Goal: Transaction & Acquisition: Purchase product/service

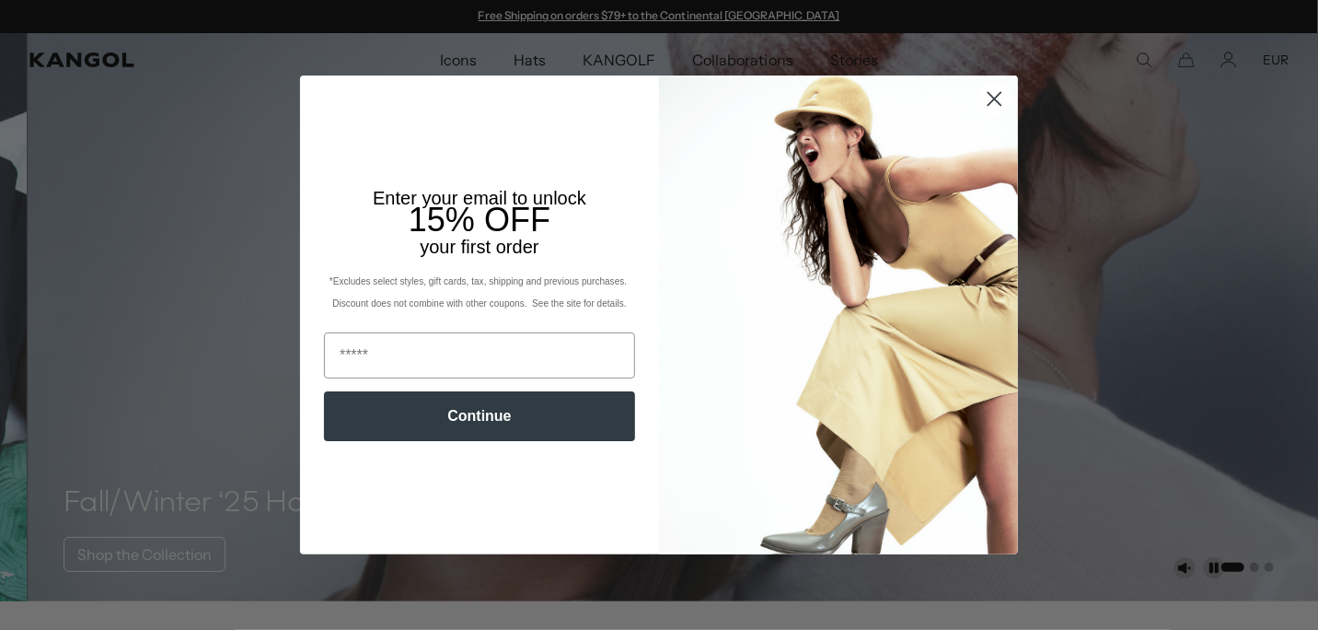
click at [984, 98] on circle "Close dialog" at bounding box center [994, 99] width 30 height 30
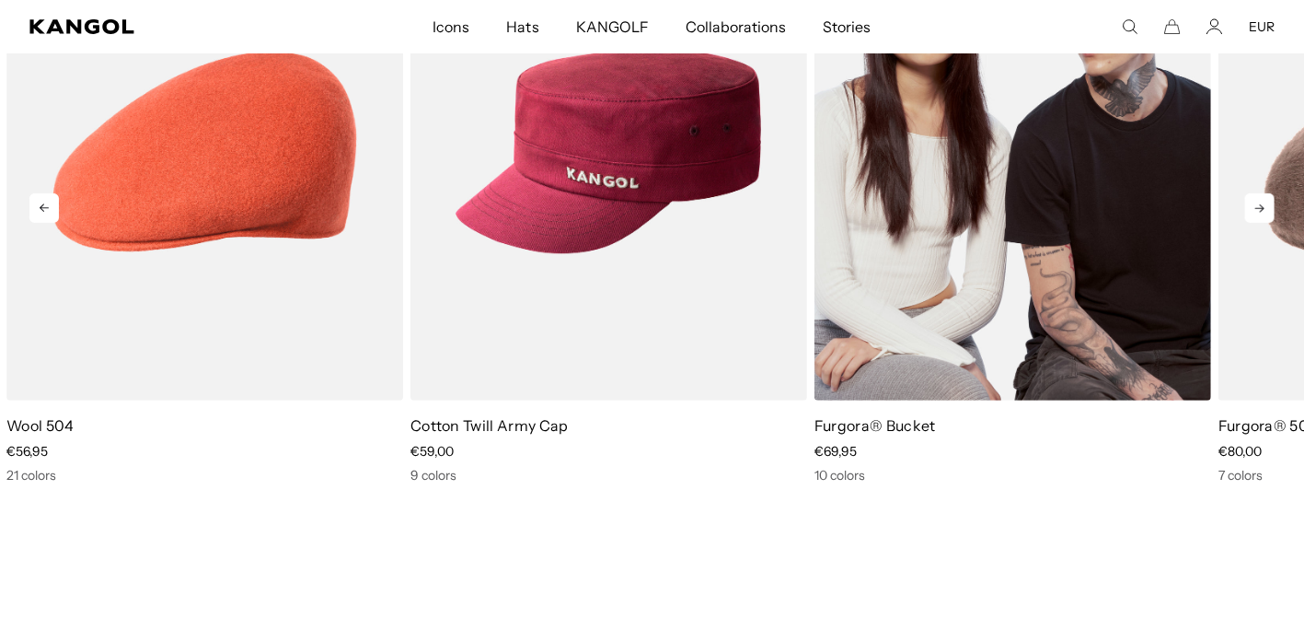
scroll to position [0, 378]
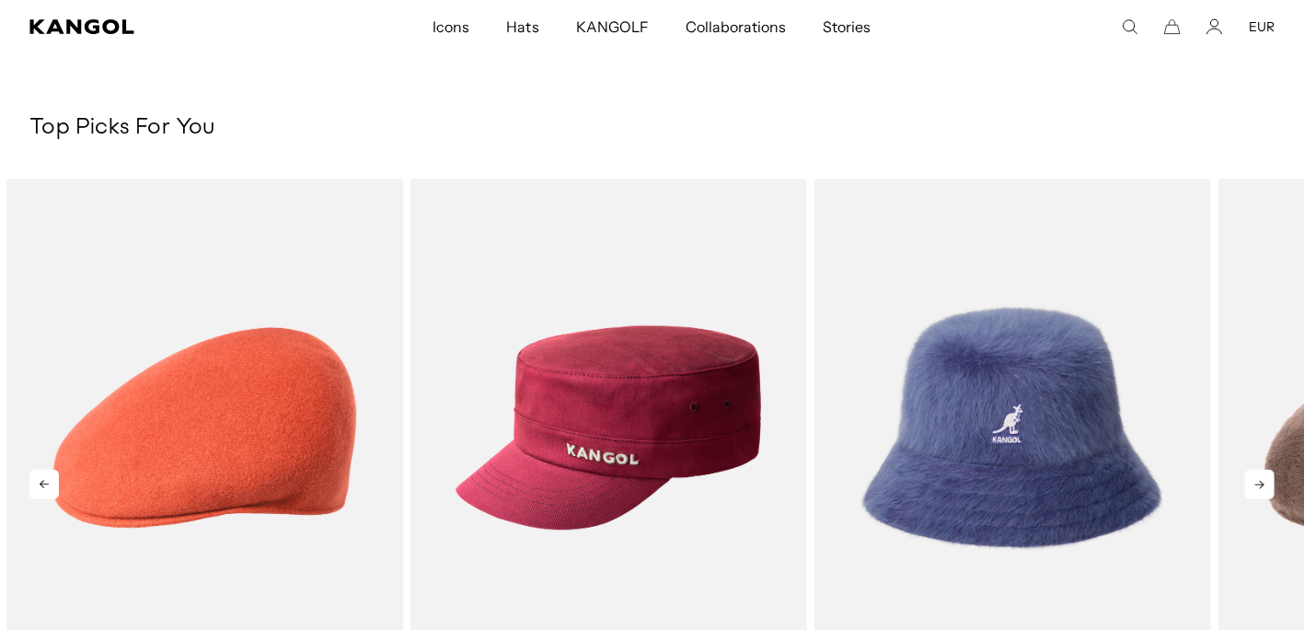
click at [1263, 490] on icon at bounding box center [1259, 483] width 29 height 29
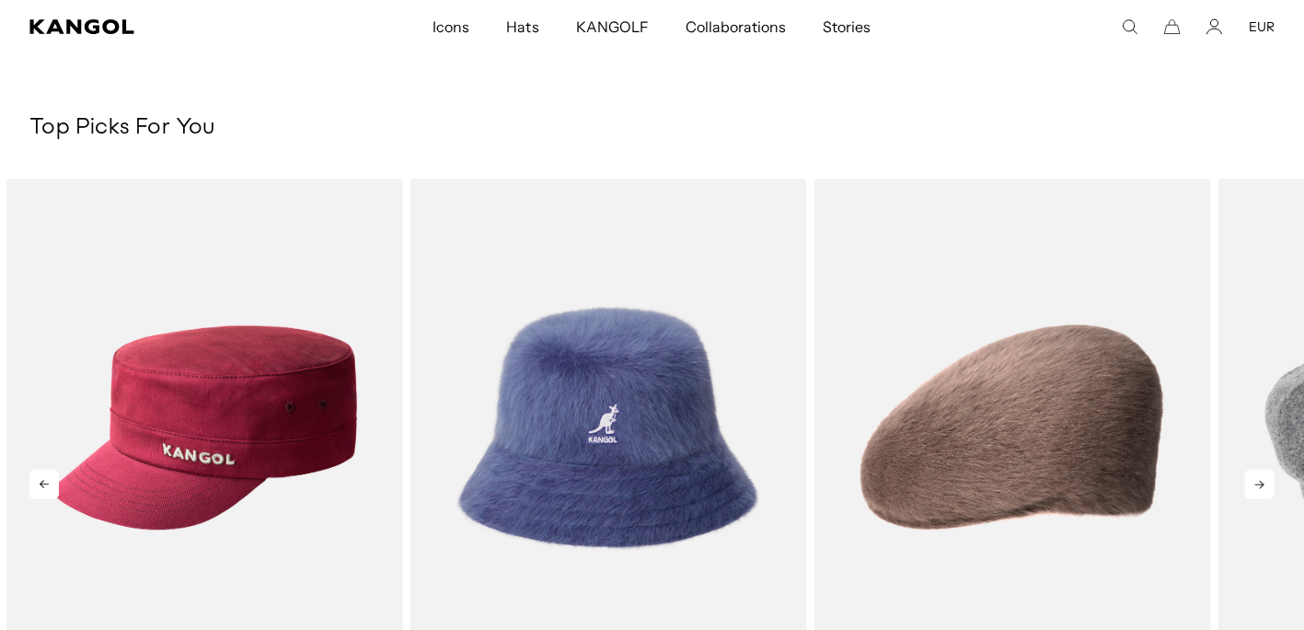
click at [1260, 489] on icon at bounding box center [1259, 483] width 29 height 29
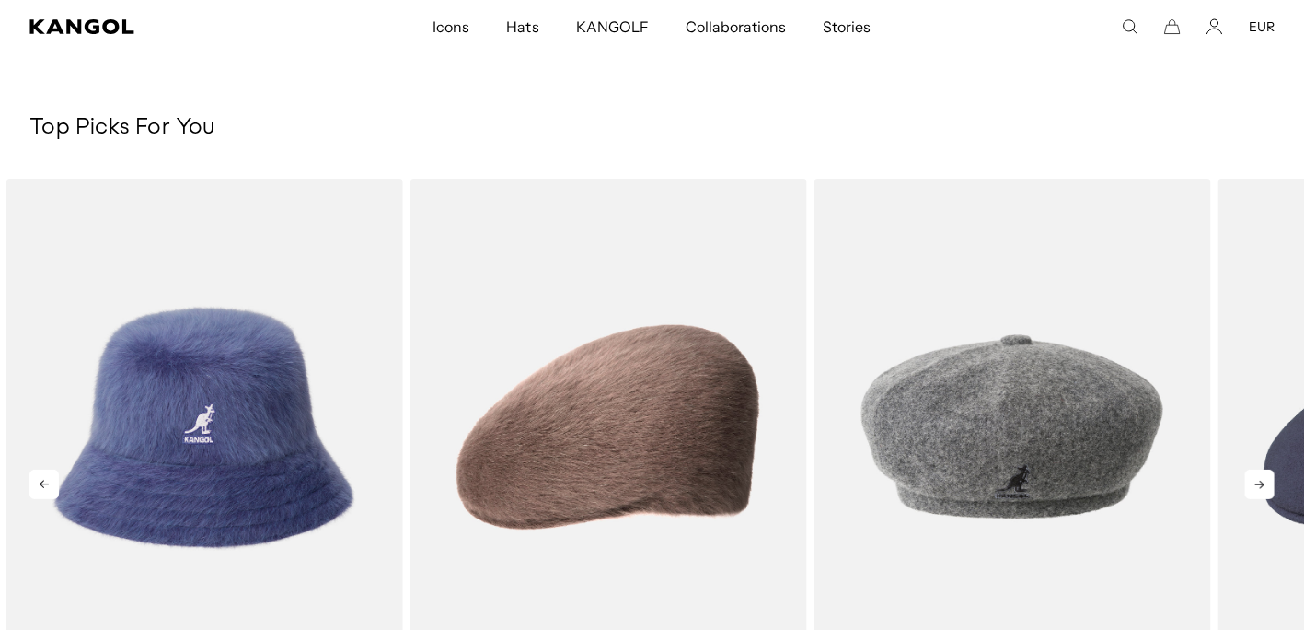
click at [1260, 489] on icon at bounding box center [1259, 484] width 9 height 8
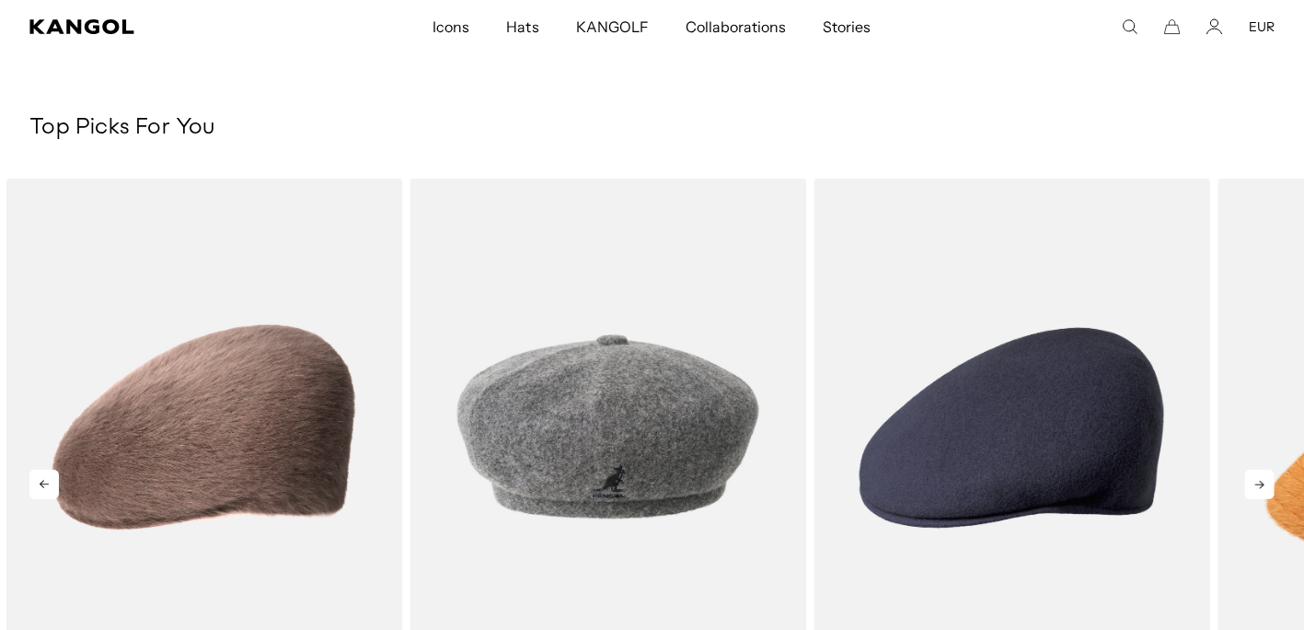
click at [1254, 487] on icon at bounding box center [1259, 483] width 29 height 29
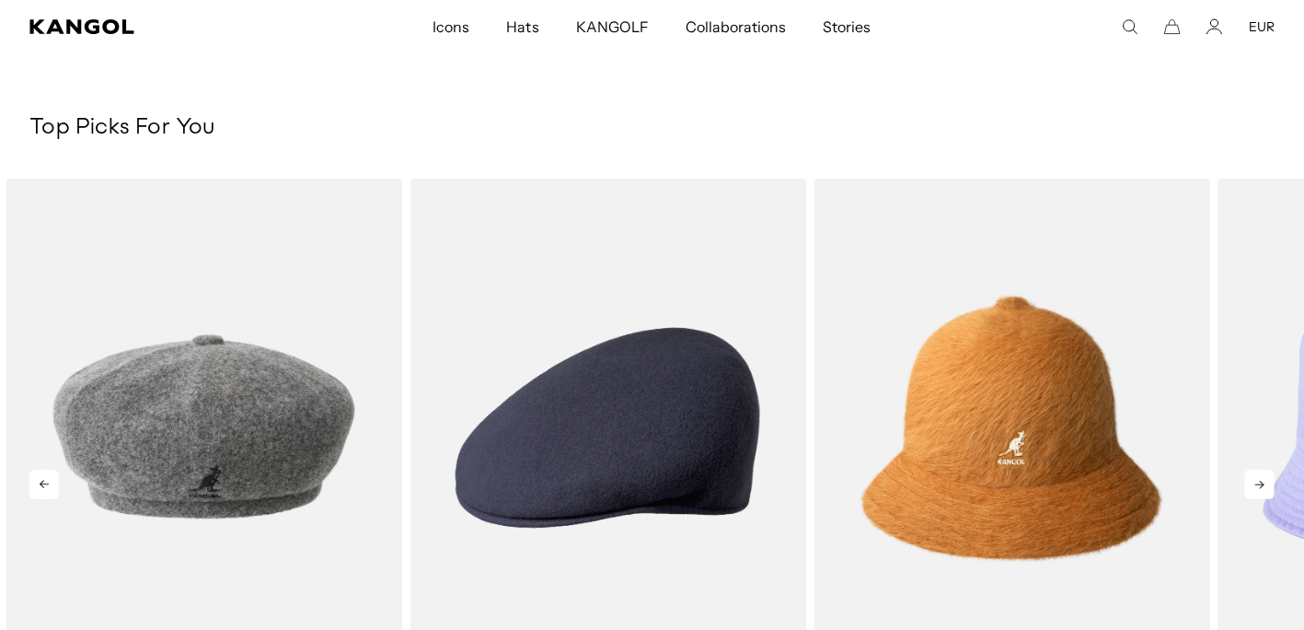
click at [1254, 487] on icon at bounding box center [1259, 483] width 29 height 29
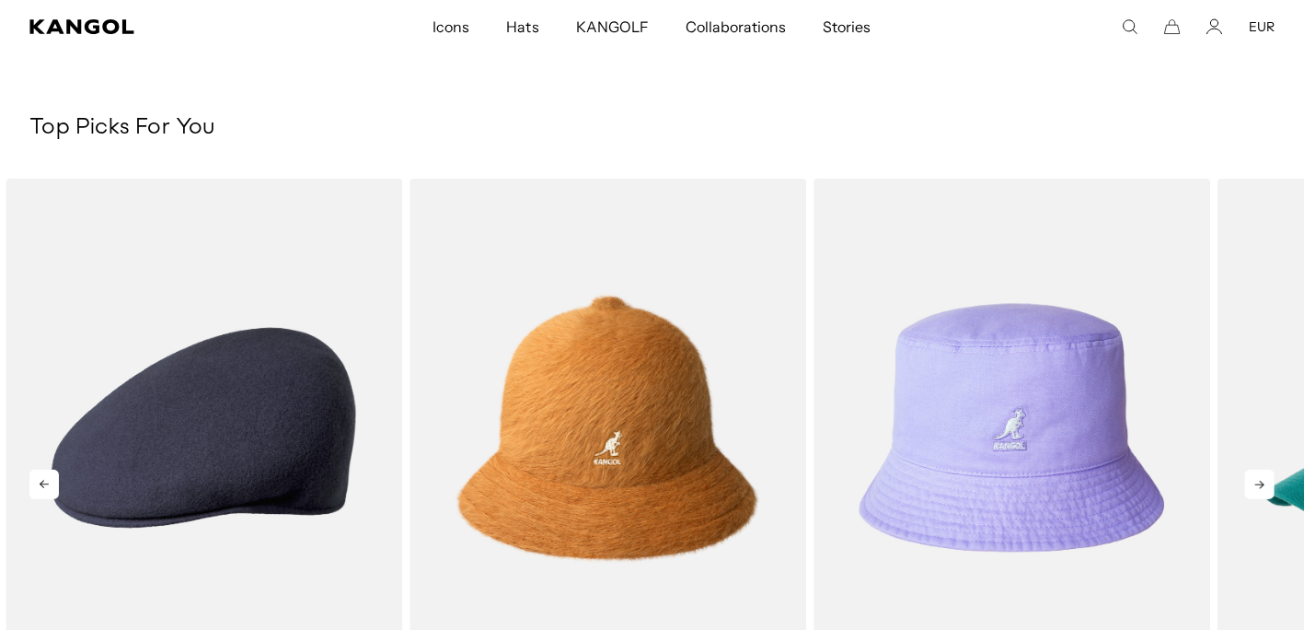
click at [1254, 487] on icon at bounding box center [1259, 483] width 29 height 29
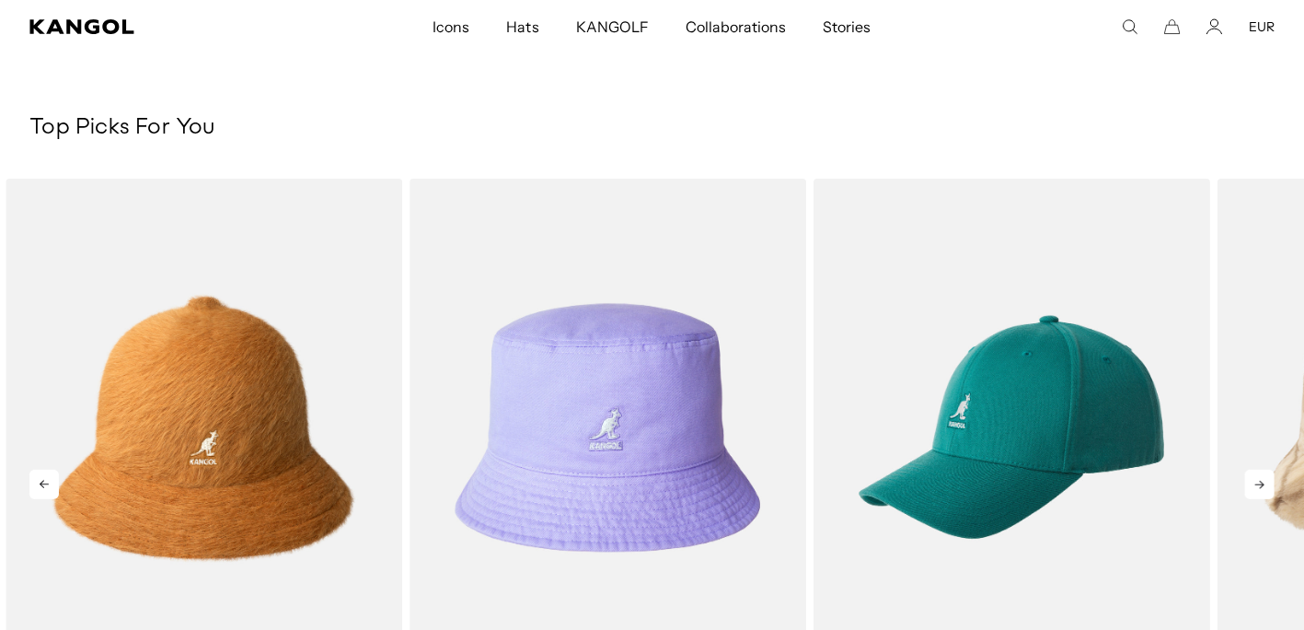
scroll to position [0, 0]
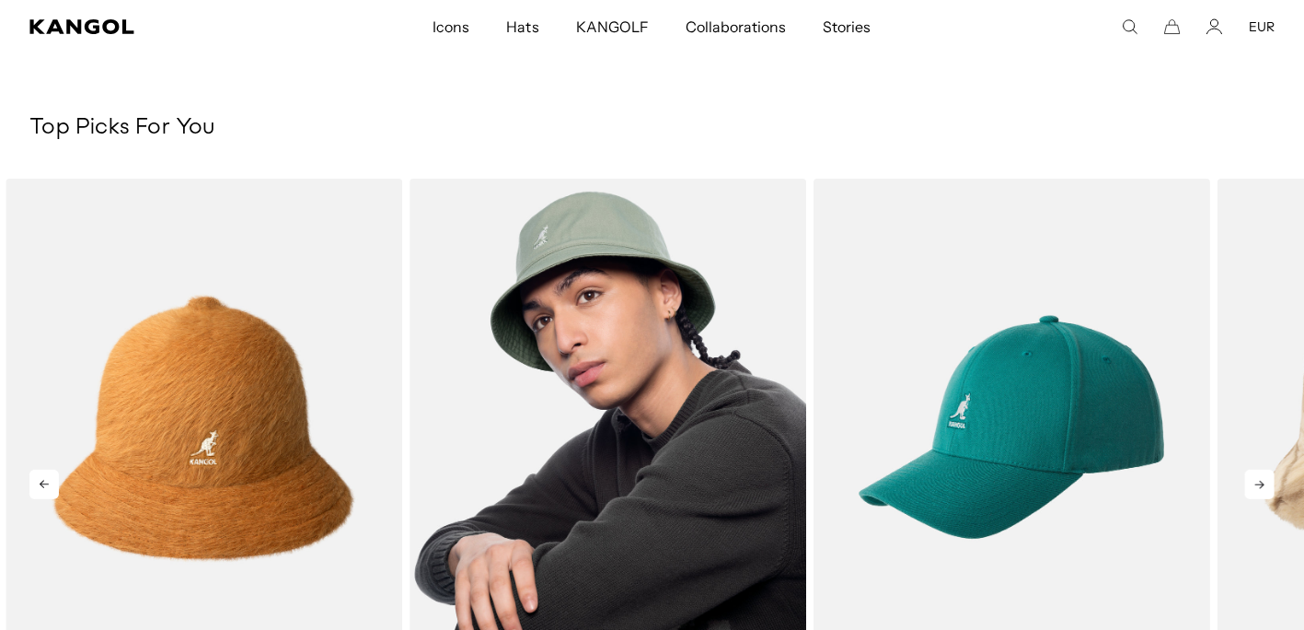
click at [622, 423] on img "8 of 10" at bounding box center [608, 428] width 397 height 498
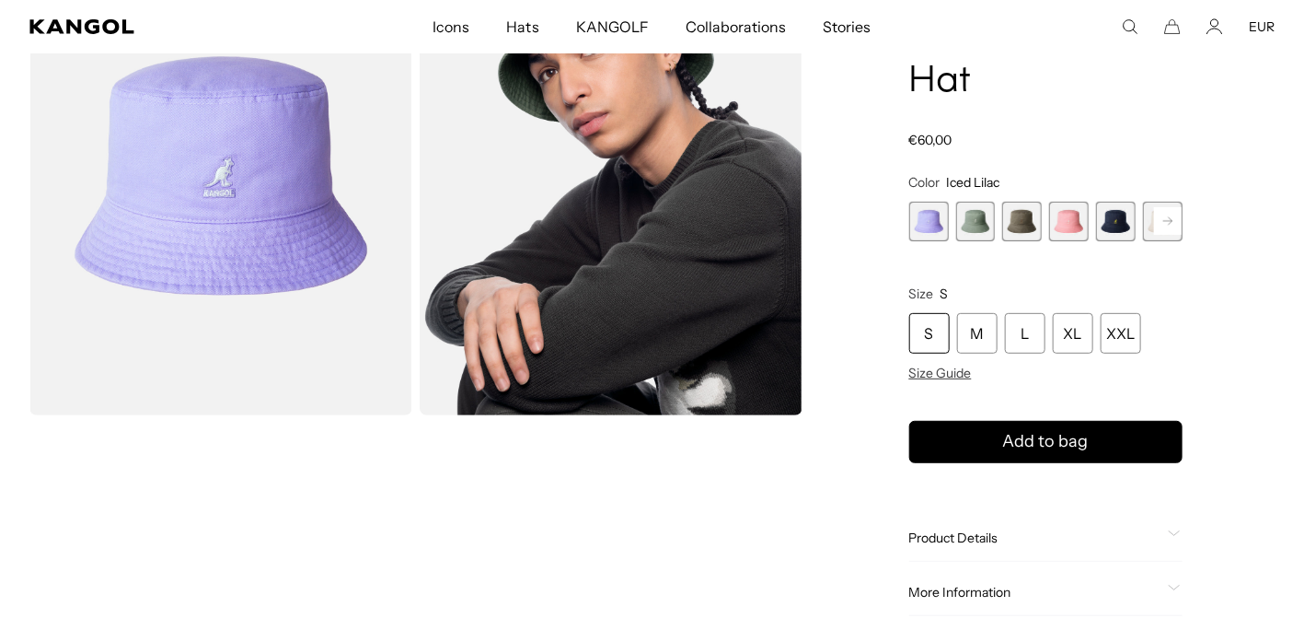
click at [1023, 229] on span "3 of 13" at bounding box center [1022, 222] width 40 height 40
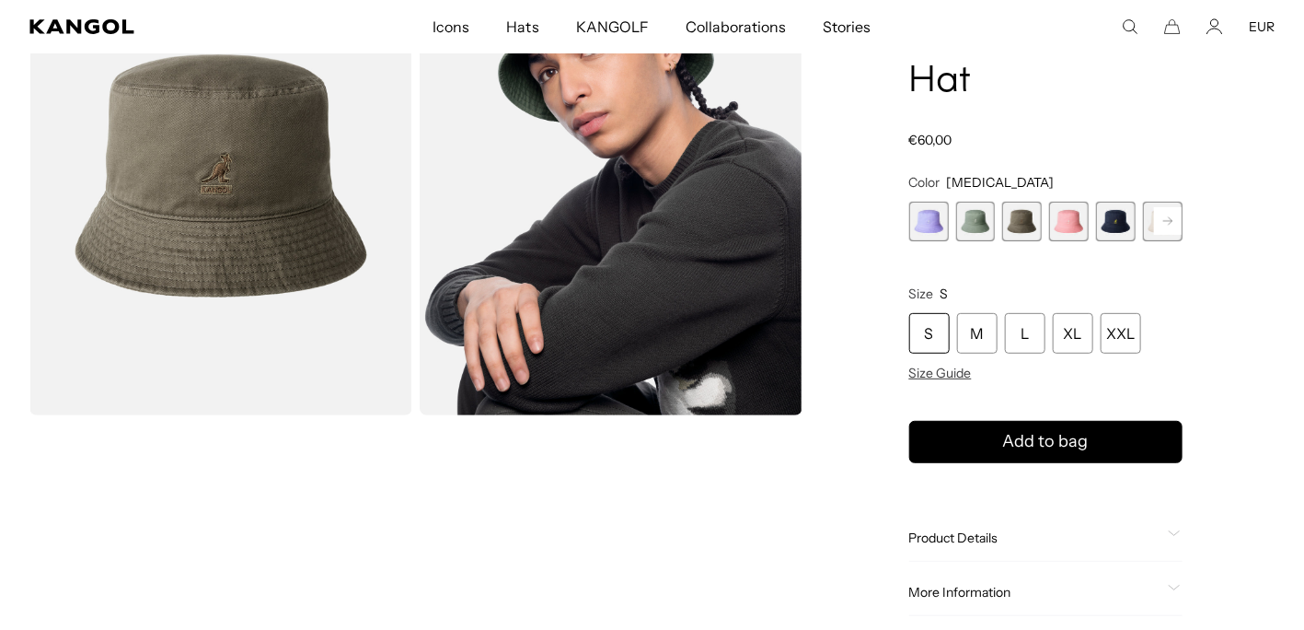
click at [1105, 225] on span "5 of 13" at bounding box center [1116, 222] width 40 height 40
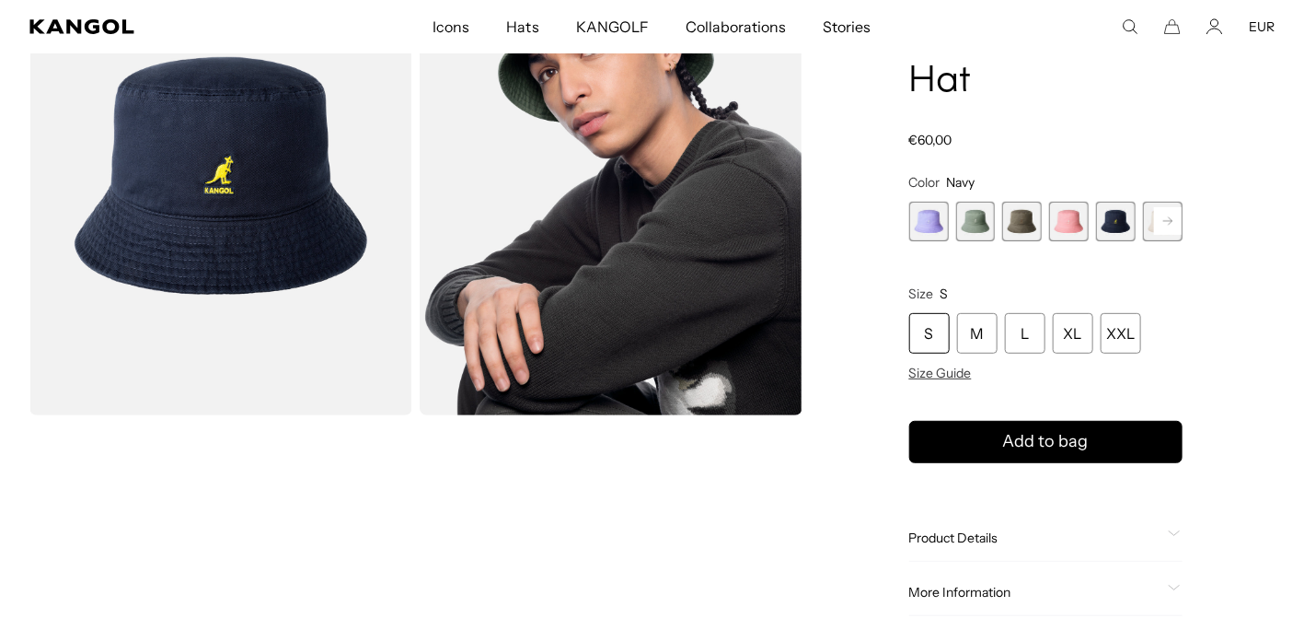
click at [1073, 226] on span "4 of 13" at bounding box center [1069, 222] width 40 height 40
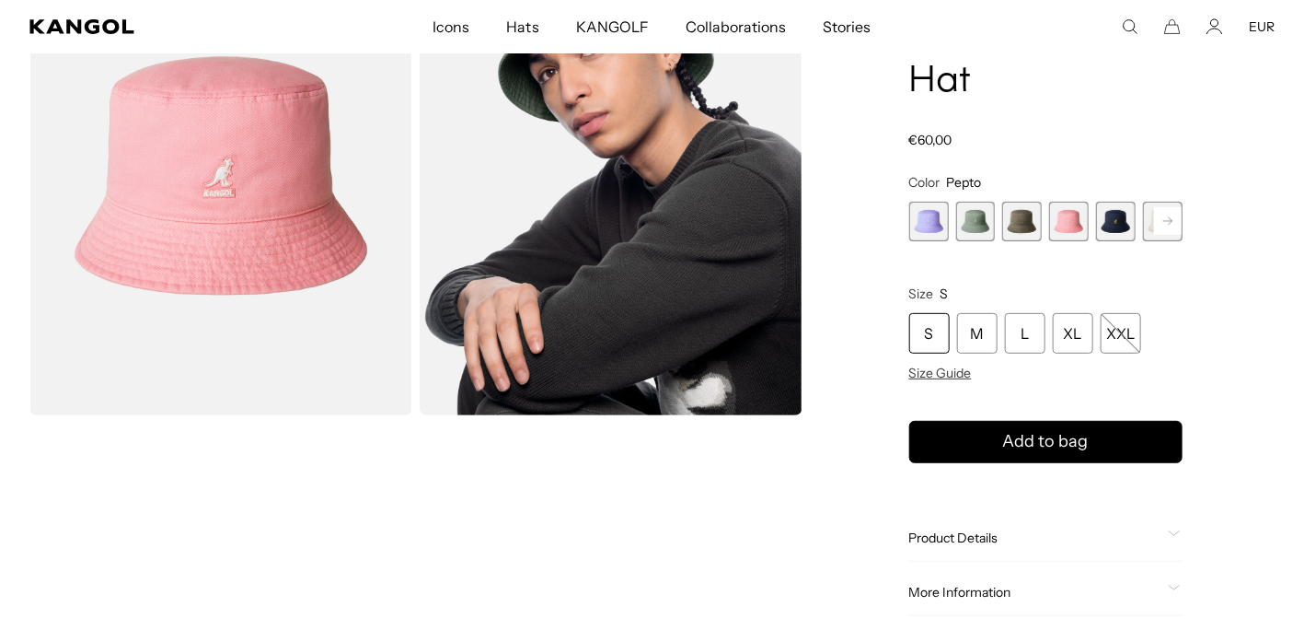
scroll to position [0, 378]
click at [1164, 220] on icon at bounding box center [1167, 220] width 9 height 7
click at [1169, 226] on rect at bounding box center [1168, 221] width 28 height 28
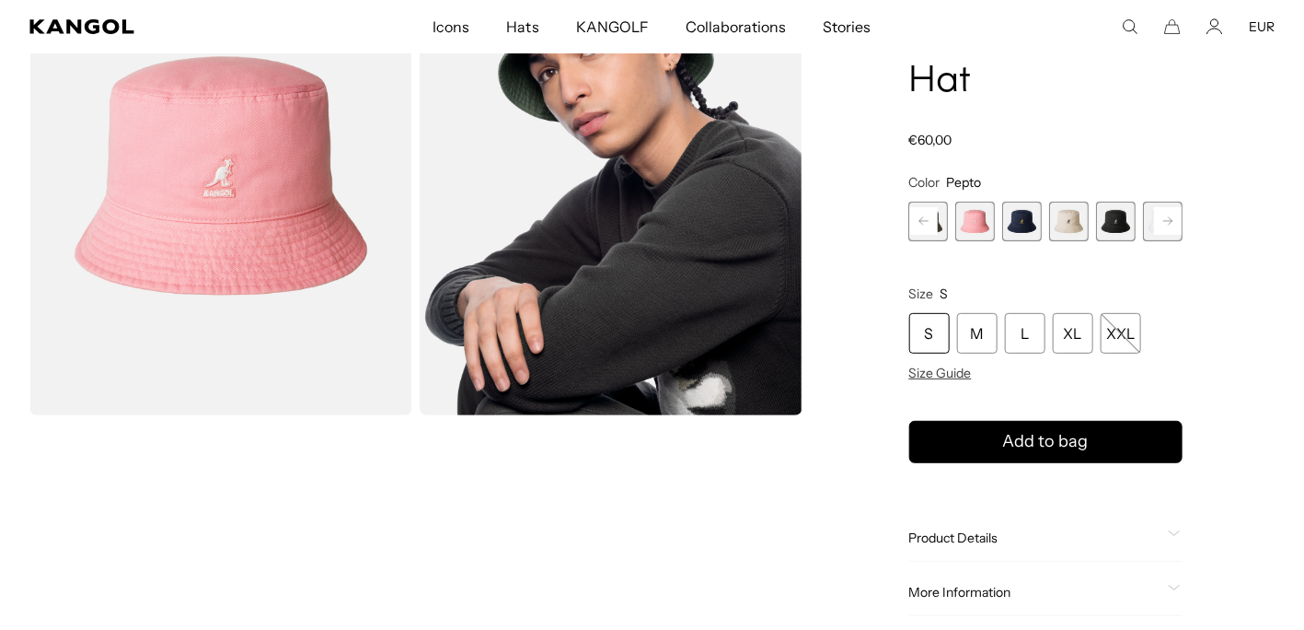
click at [1069, 226] on span "6 of 13" at bounding box center [1069, 222] width 40 height 40
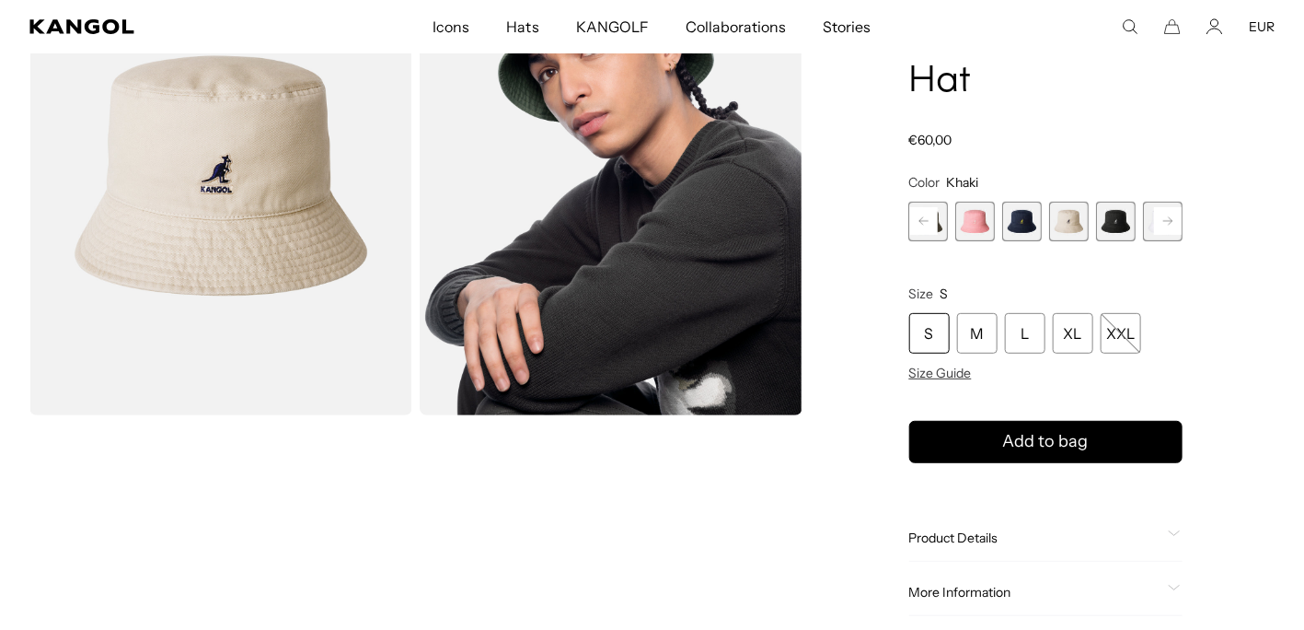
click at [1116, 226] on span "7 of 13" at bounding box center [1116, 222] width 40 height 40
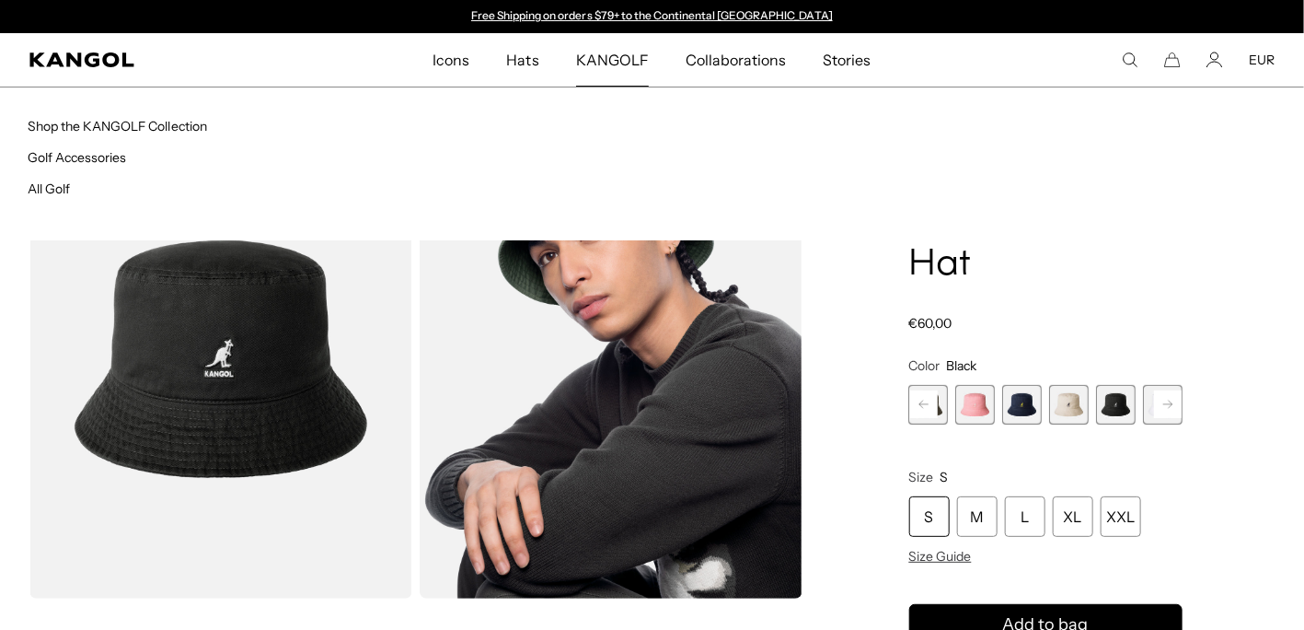
click at [607, 56] on span "KANGOLF" at bounding box center [612, 59] width 73 height 53
